Goal: Navigation & Orientation: Find specific page/section

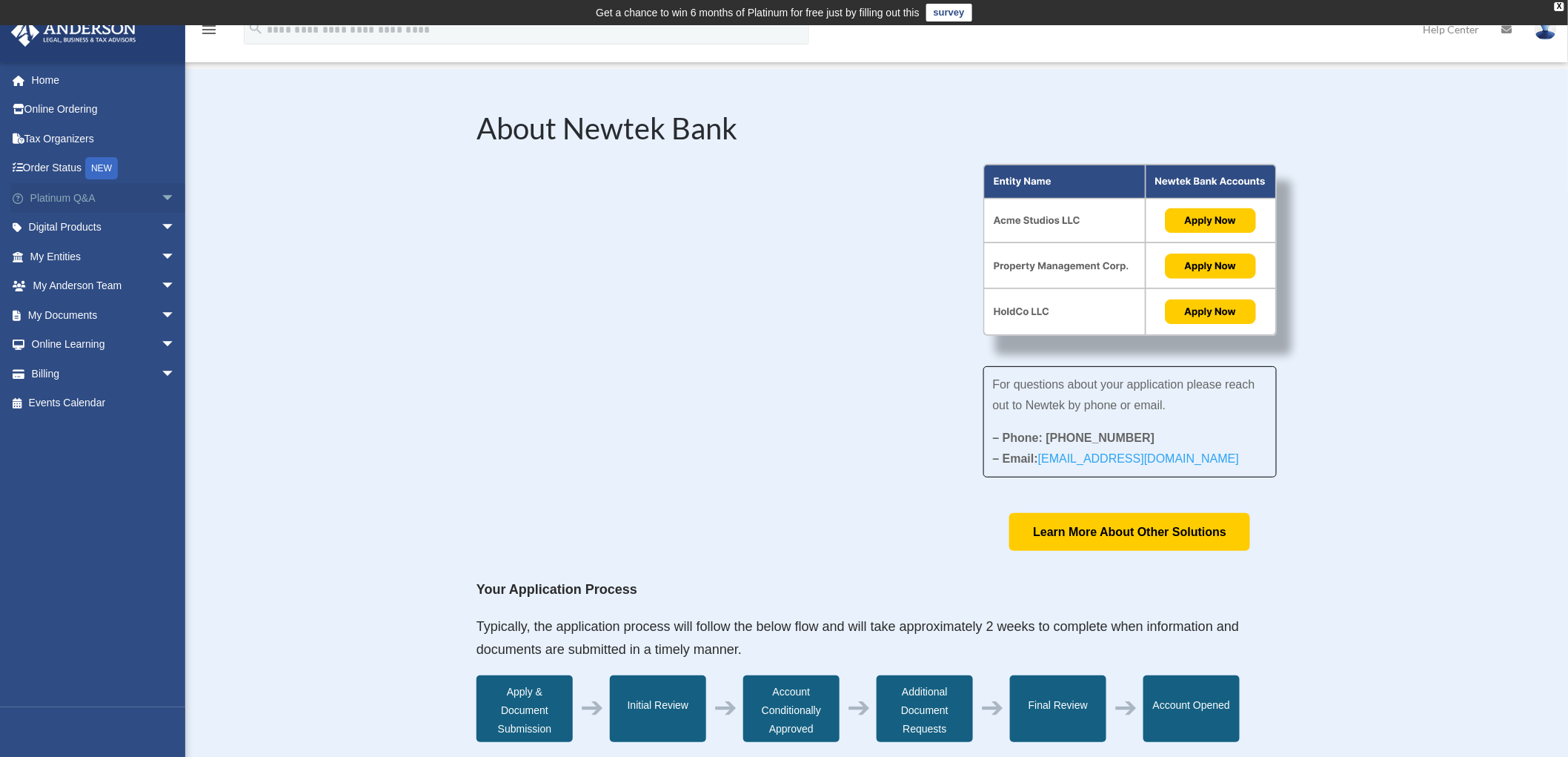
click at [161, 200] on span "arrow_drop_down" at bounding box center [175, 199] width 30 height 30
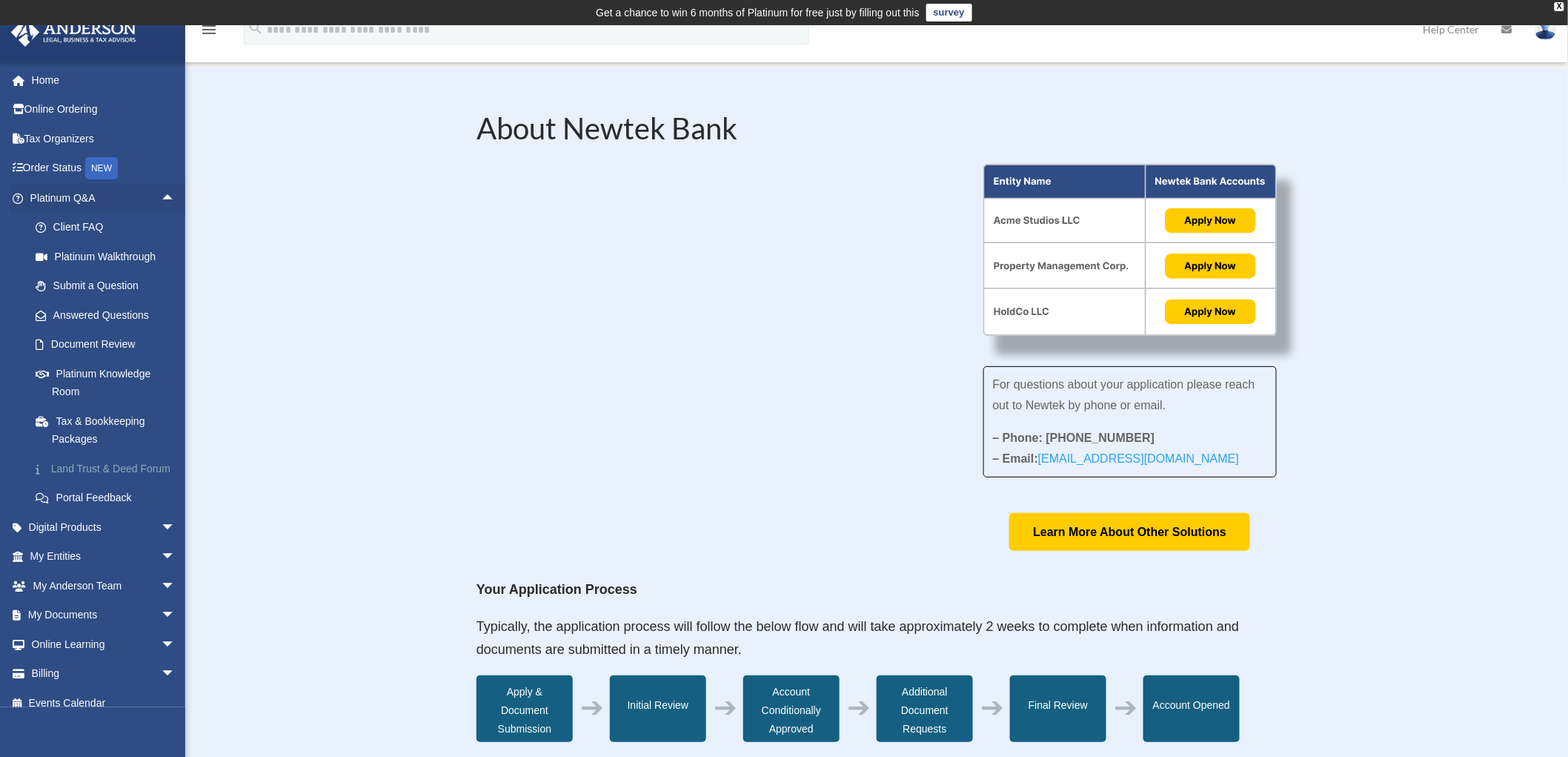
click at [78, 464] on link "Land Trust & Deed Forum" at bounding box center [110, 468] width 177 height 30
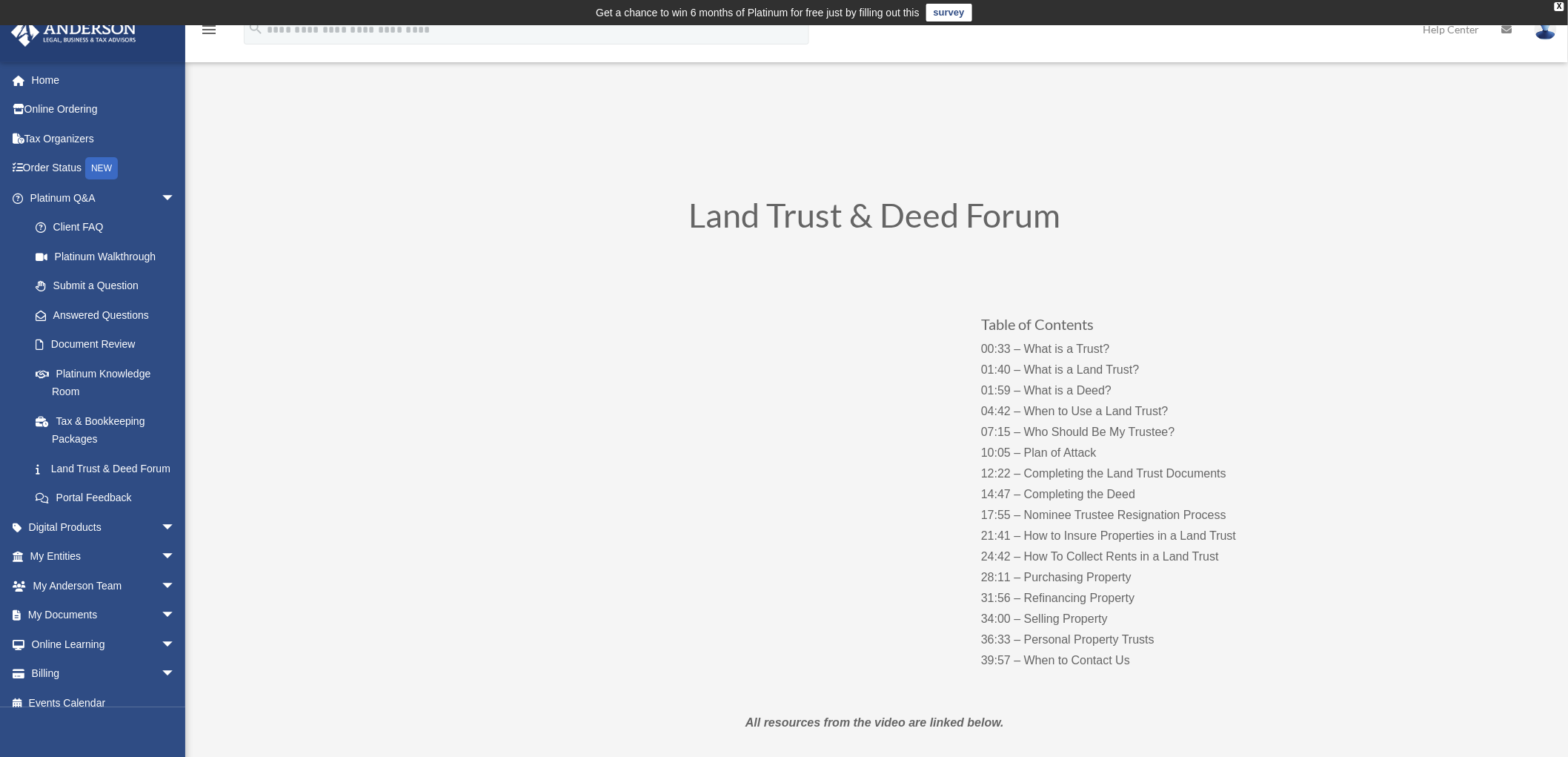
click at [79, 378] on link "Platinum Knowledge Room" at bounding box center [110, 383] width 177 height 47
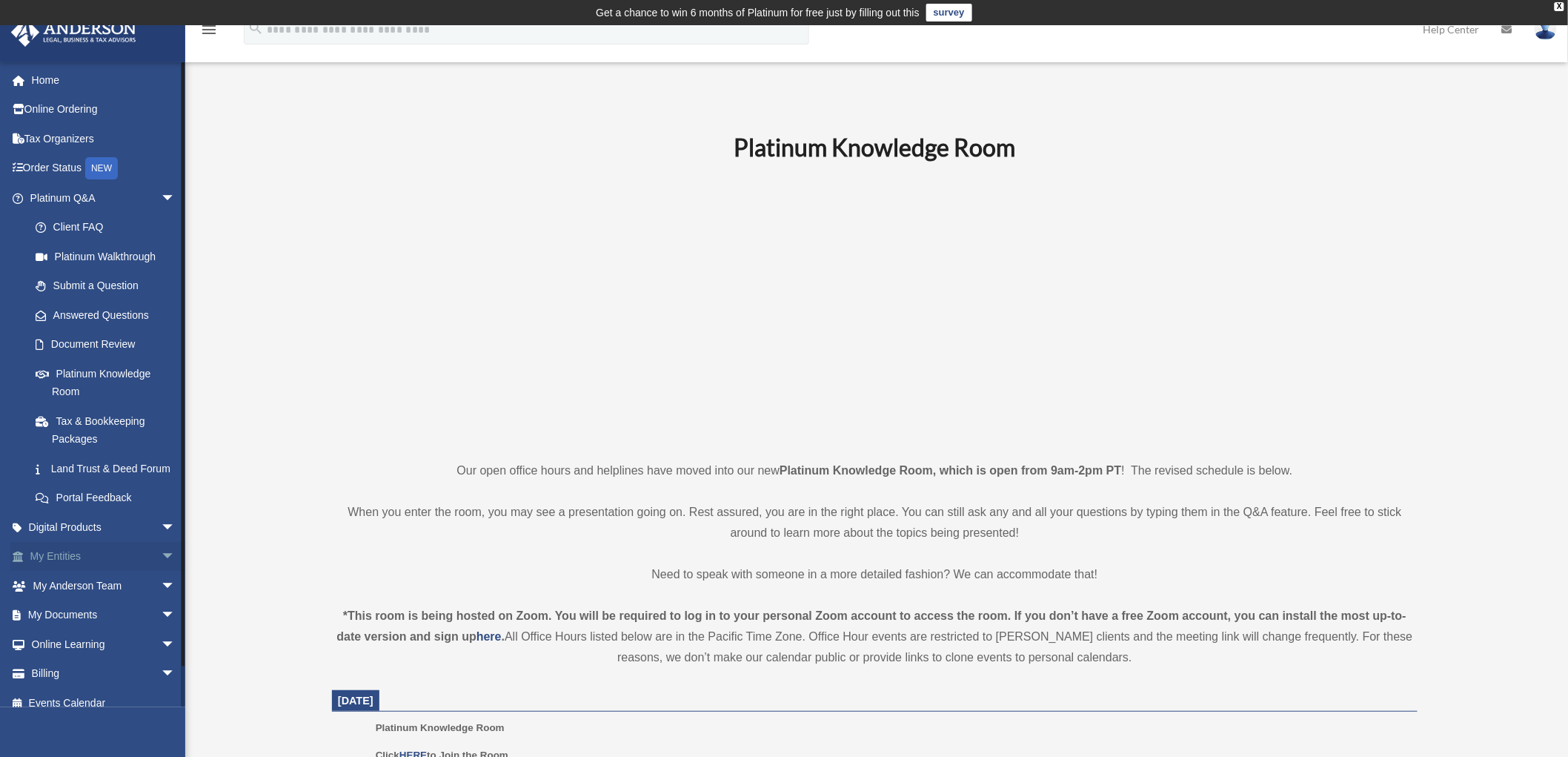
click at [161, 572] on span "arrow_drop_down" at bounding box center [175, 557] width 30 height 30
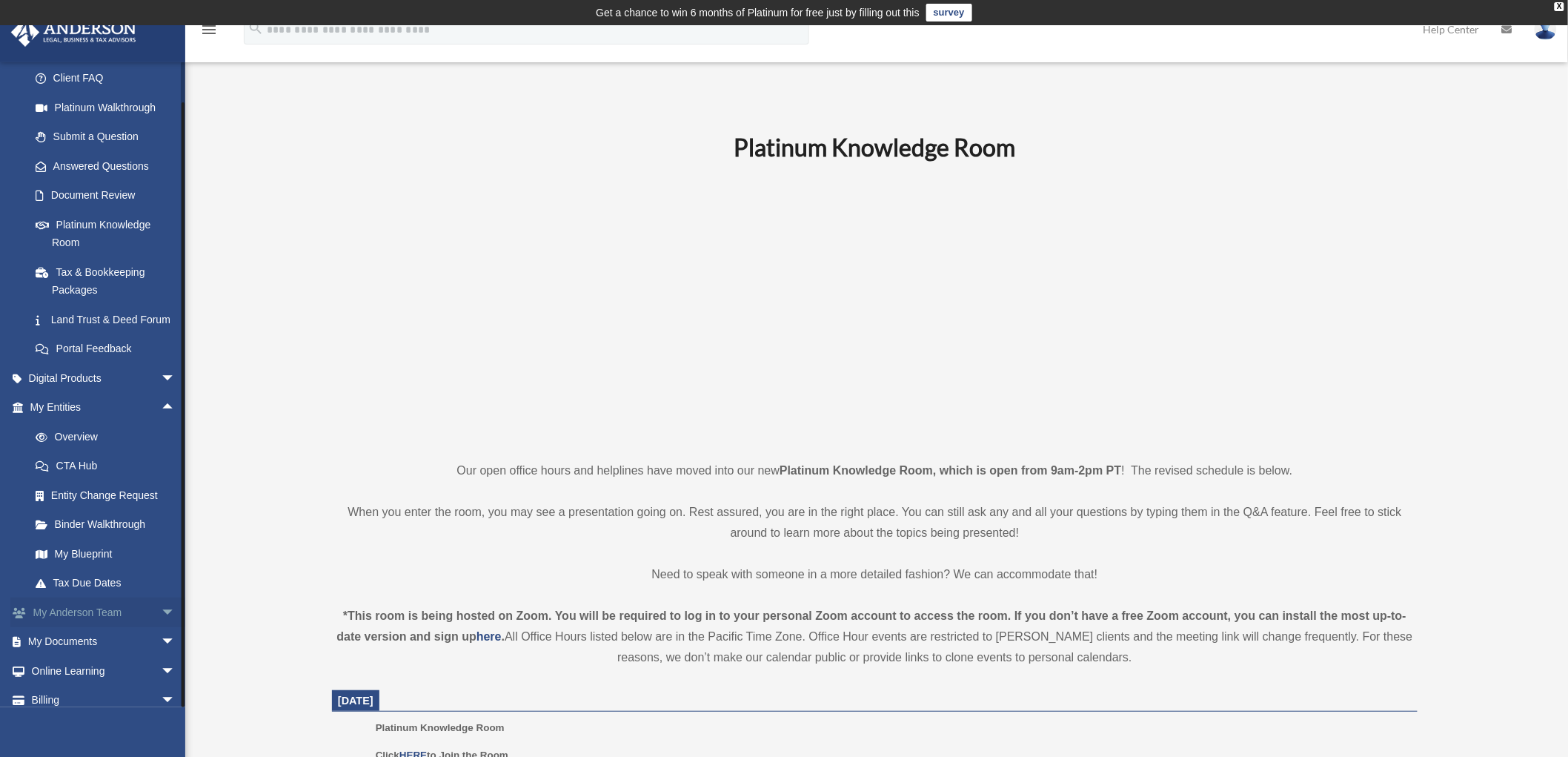
scroll to position [206, 0]
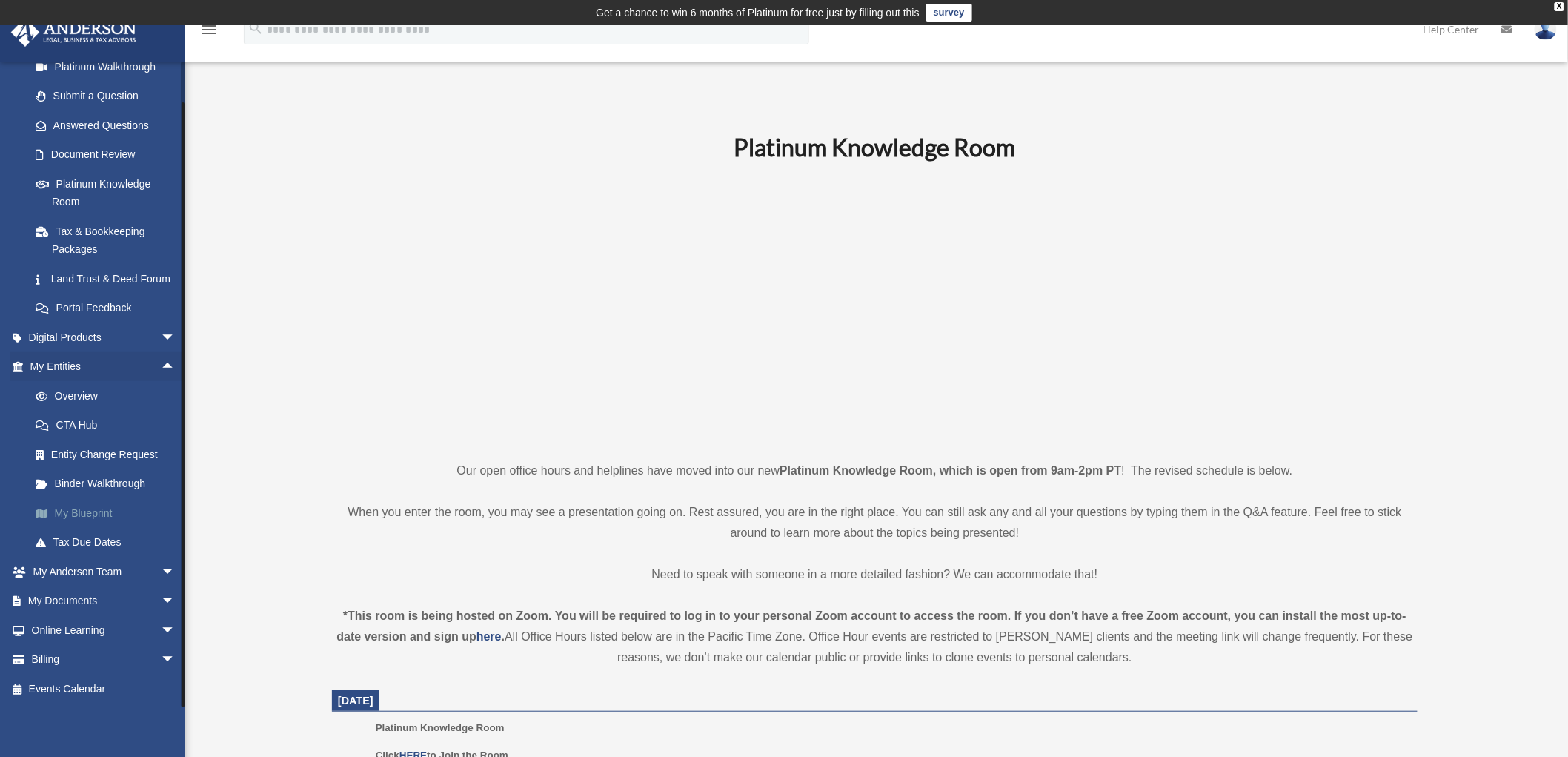
click at [98, 509] on link "My Blueprint" at bounding box center [110, 513] width 177 height 30
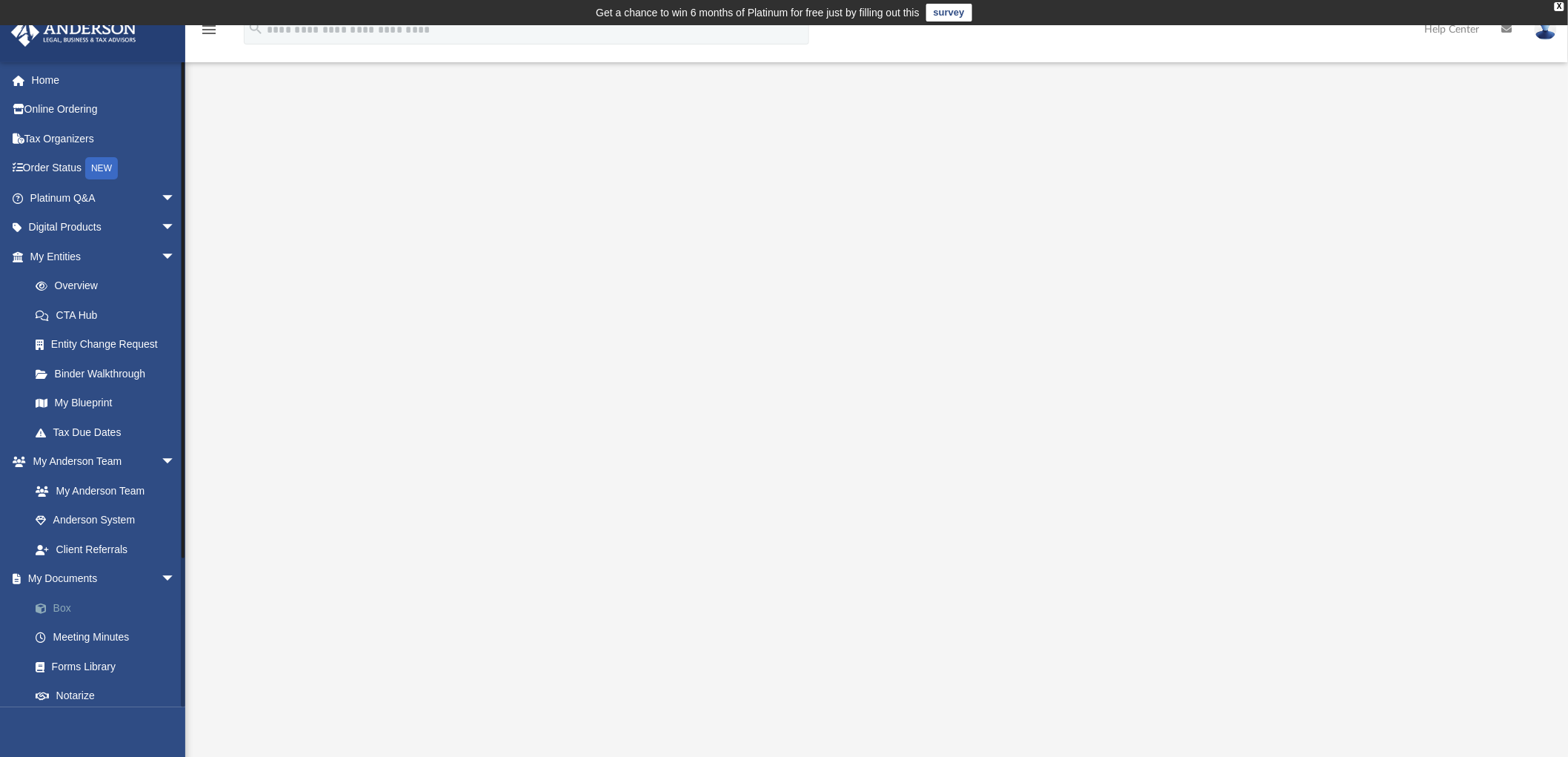
click at [53, 615] on link "Box" at bounding box center [110, 607] width 177 height 30
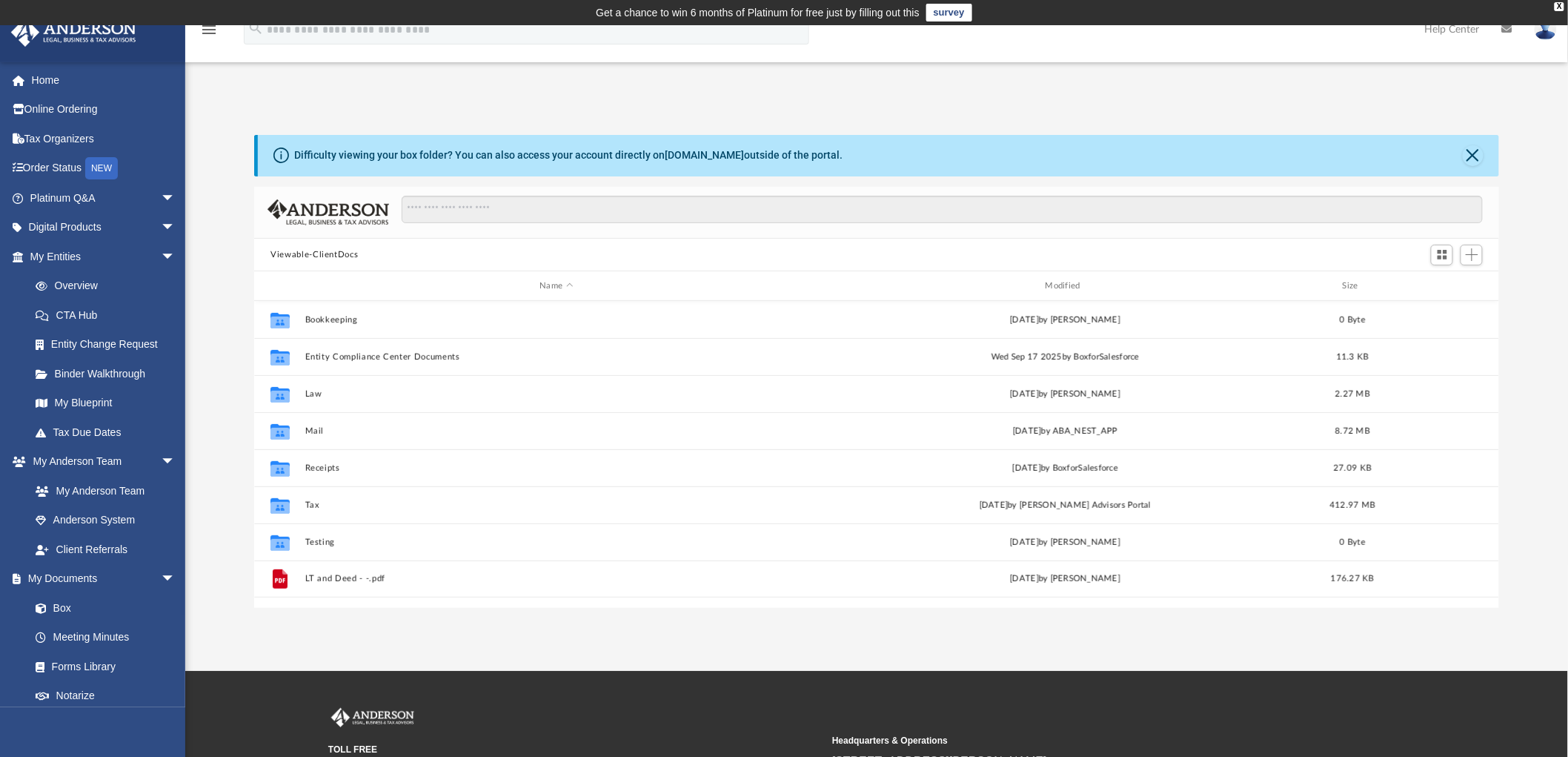
scroll to position [323, 1233]
click at [161, 217] on span "arrow_drop_down" at bounding box center [175, 228] width 30 height 30
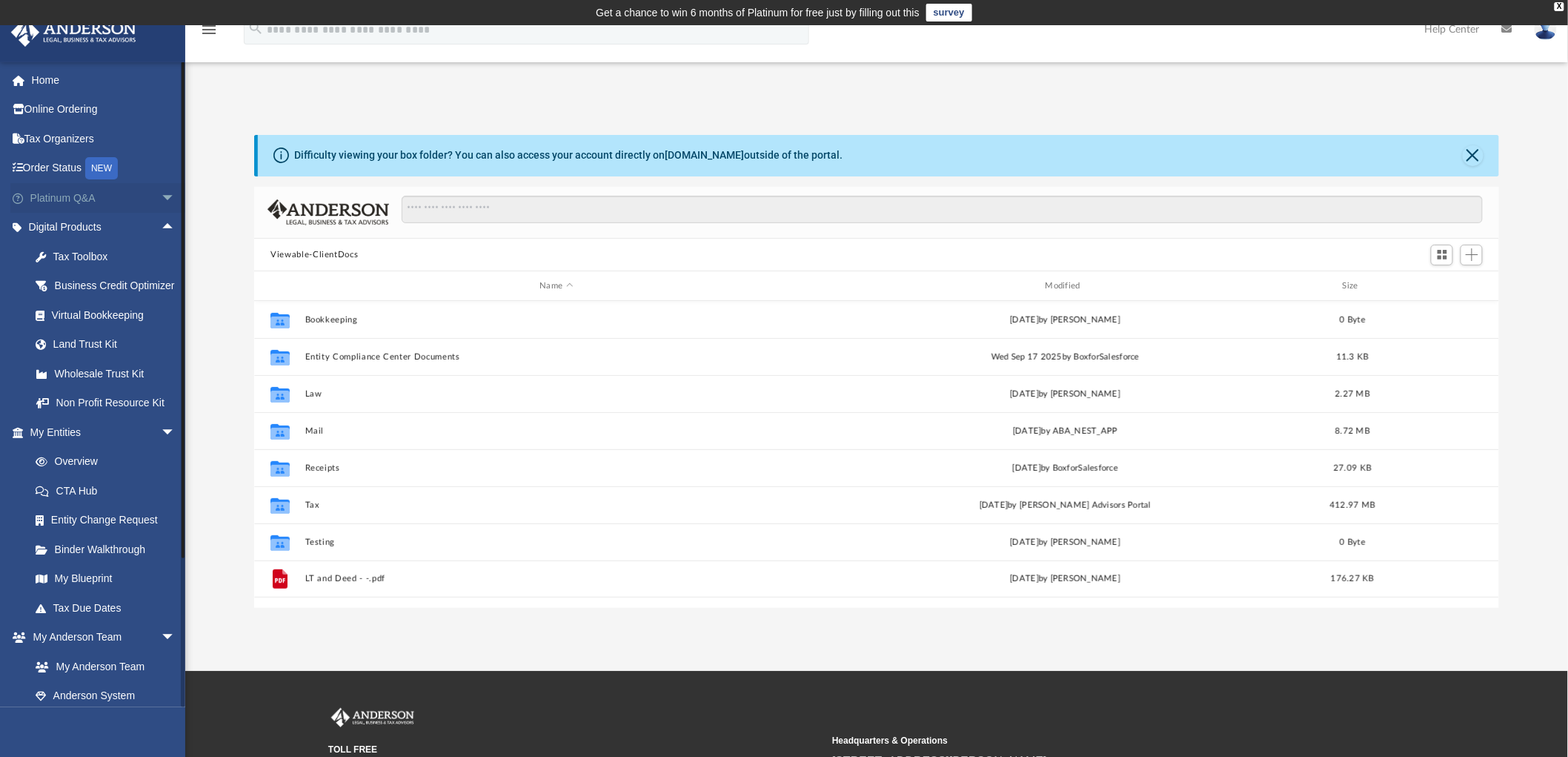
click at [161, 196] on span "arrow_drop_down" at bounding box center [175, 199] width 30 height 30
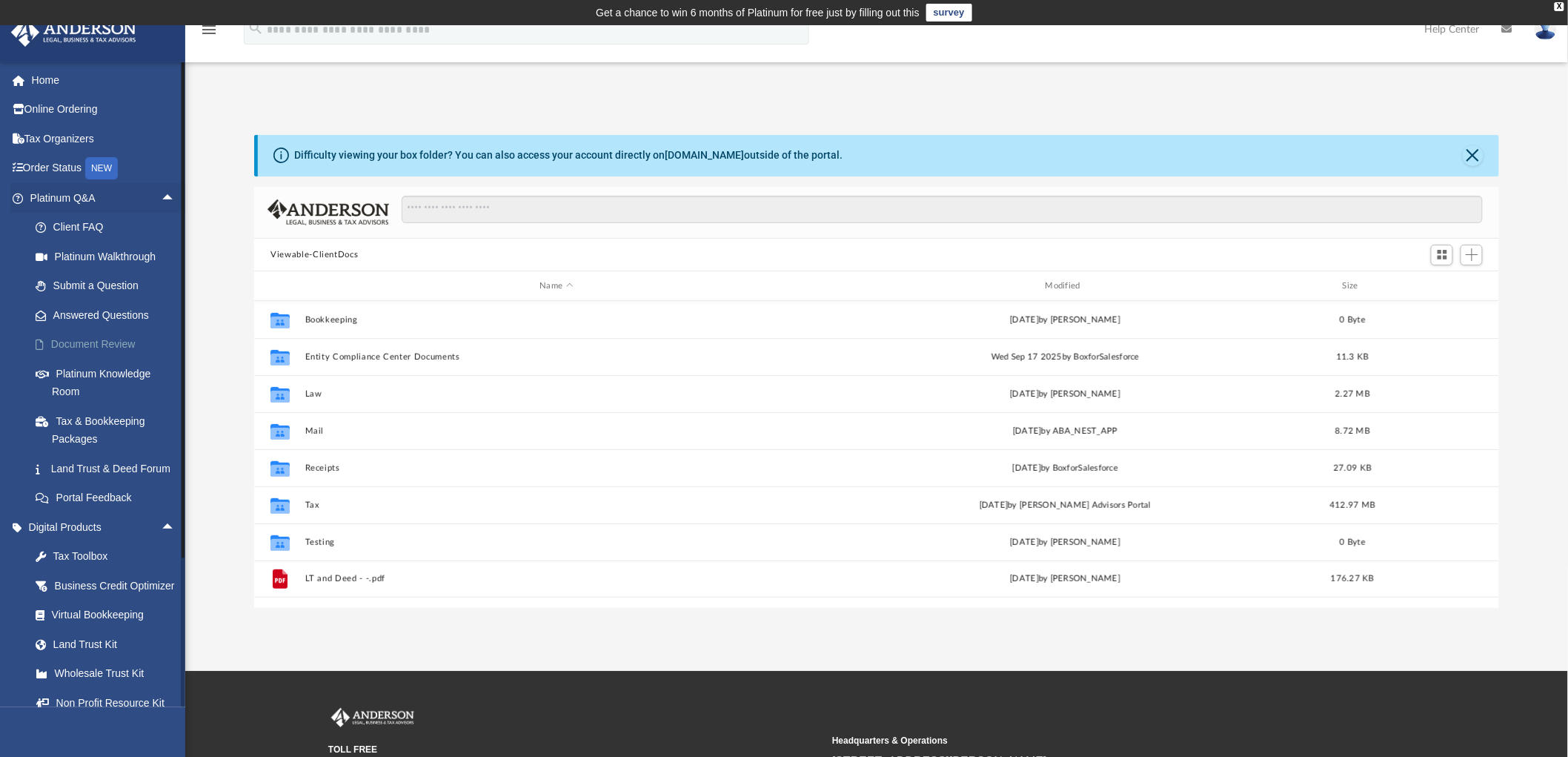
click at [89, 341] on link "Document Review" at bounding box center [110, 344] width 177 height 30
